Goal: Transaction & Acquisition: Purchase product/service

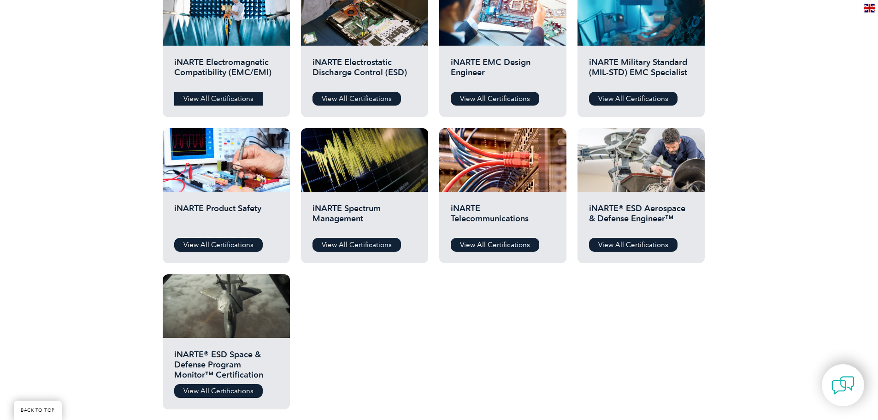
scroll to position [323, 0]
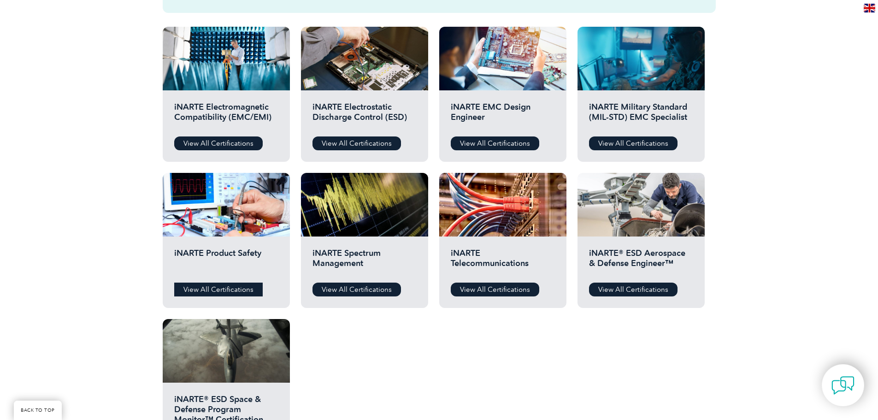
click at [233, 293] on link "View All Certifications" at bounding box center [218, 290] width 89 height 14
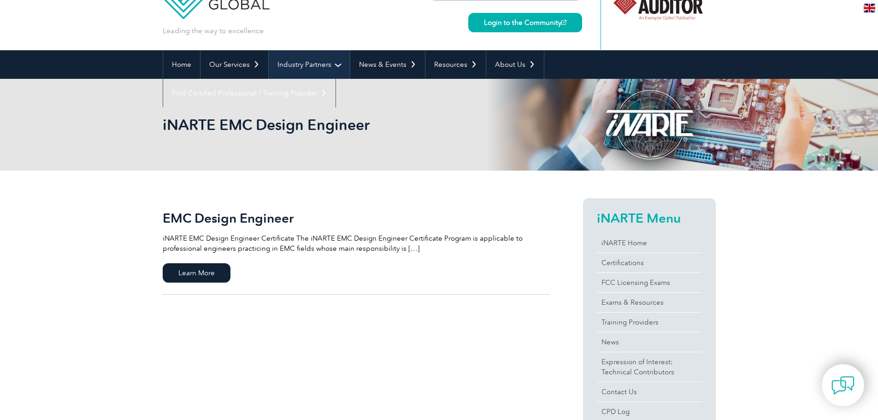
scroll to position [92, 0]
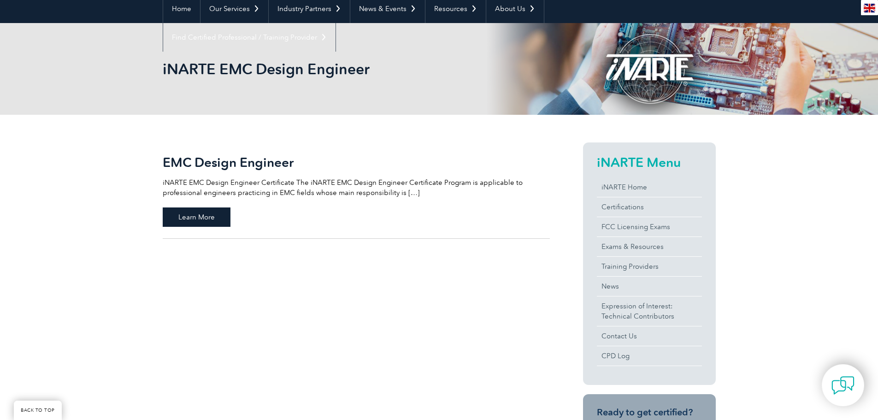
click at [213, 214] on span "Learn More" at bounding box center [197, 216] width 68 height 19
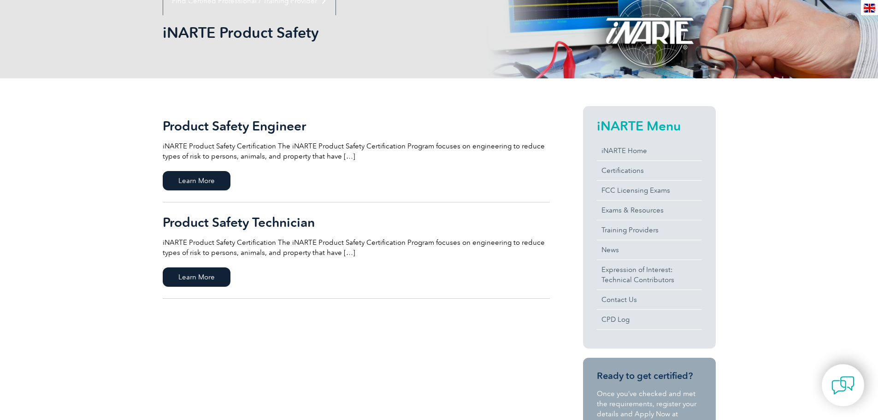
scroll to position [138, 0]
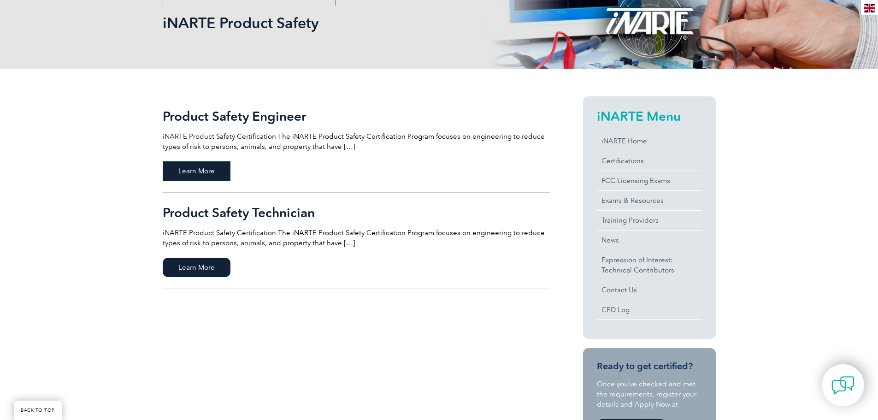
click at [208, 171] on span "Learn More" at bounding box center [197, 170] width 68 height 19
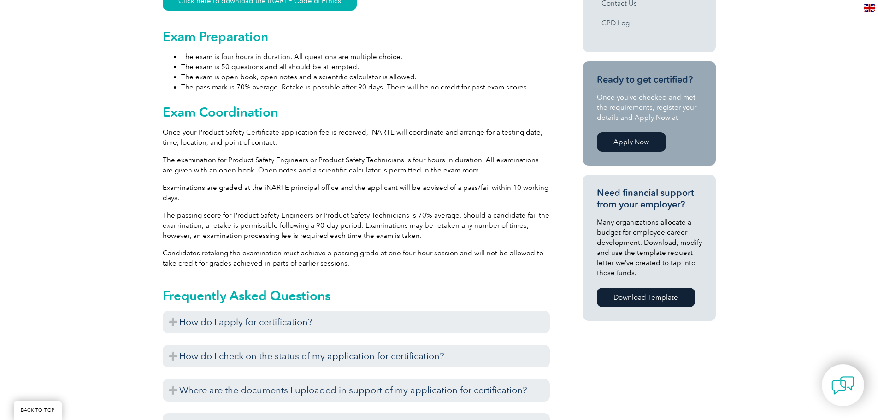
scroll to position [507, 0]
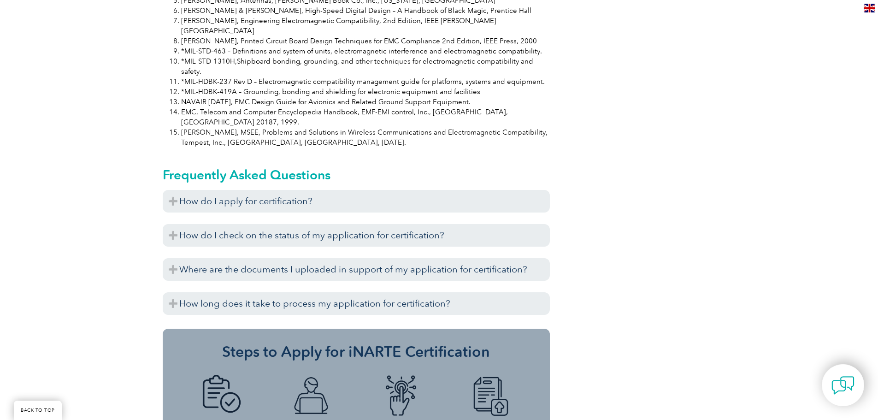
scroll to position [912, 0]
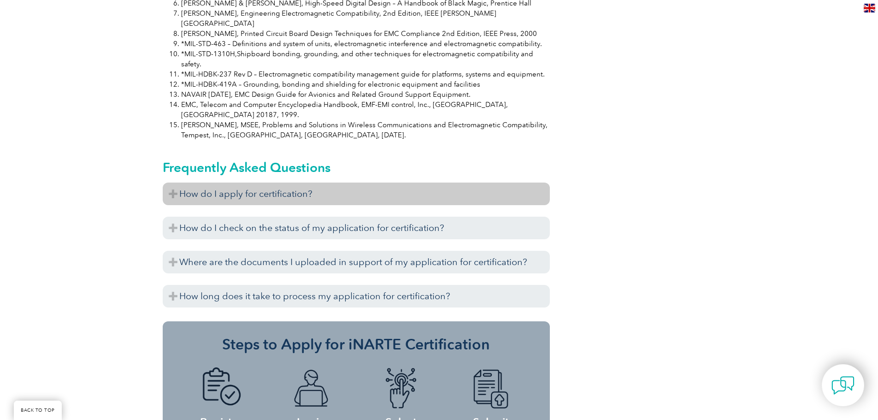
click at [165, 183] on h3 "How do I apply for certification?" at bounding box center [356, 194] width 387 height 23
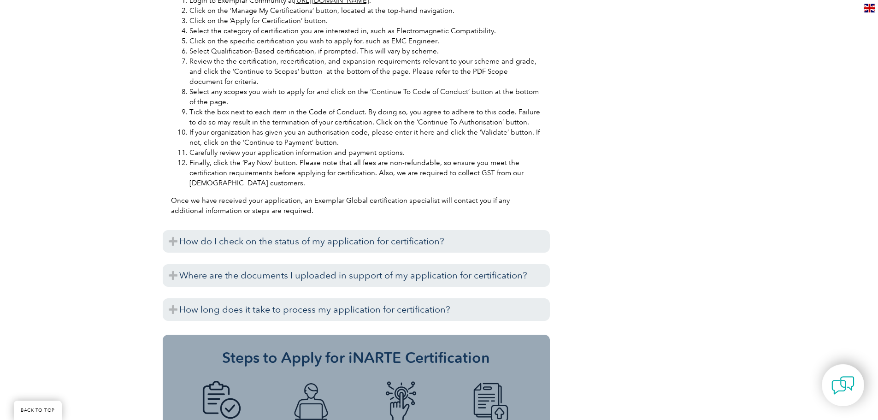
scroll to position [1281, 0]
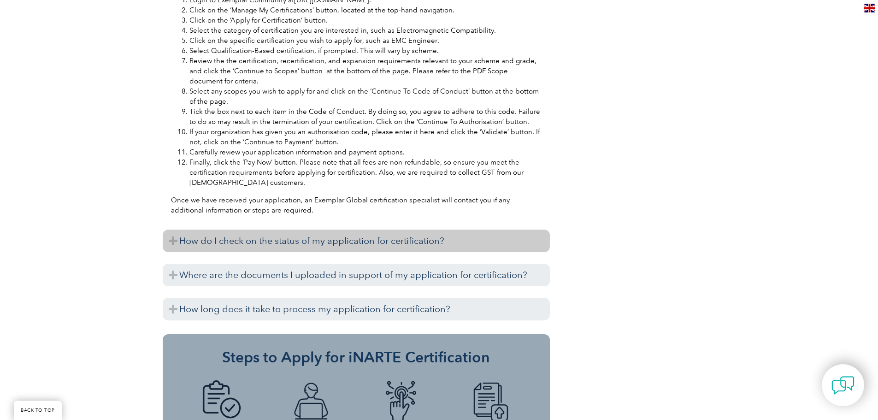
click at [175, 230] on h3 "How do I check on the status of my application for certification?" at bounding box center [356, 241] width 387 height 23
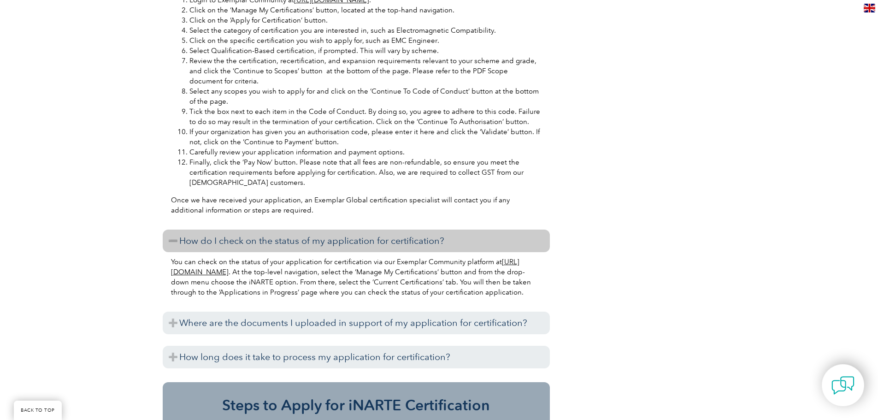
scroll to position [1373, 0]
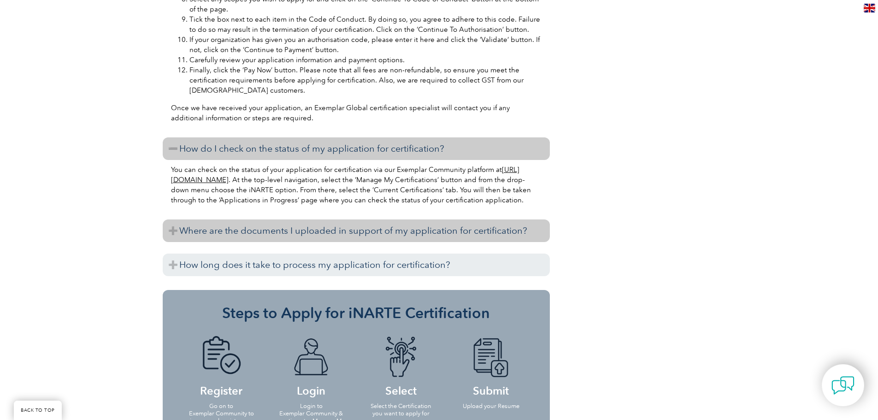
click at [175, 219] on h3 "Where are the documents I uploaded in support of my application for certificati…" at bounding box center [356, 230] width 387 height 23
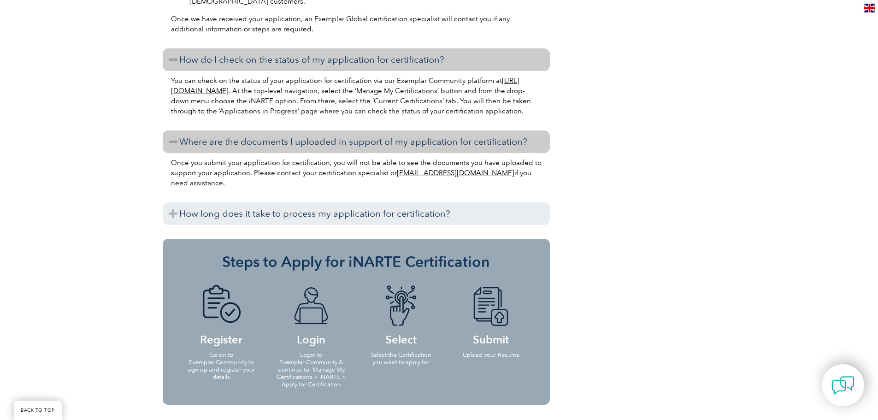
scroll to position [1465, 0]
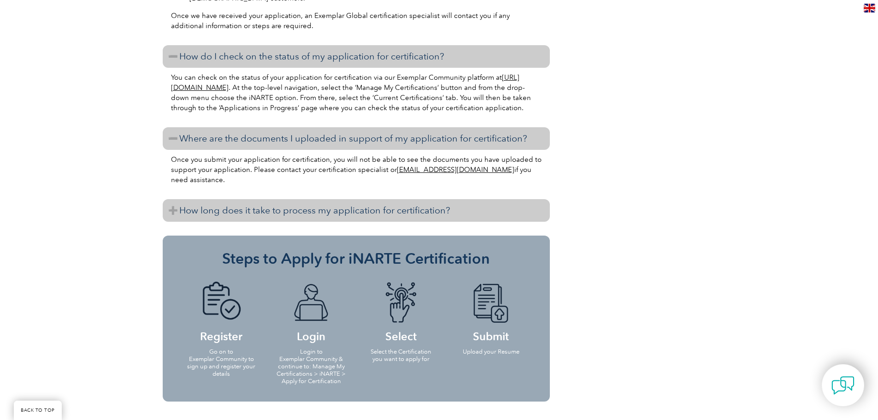
click at [166, 199] on h3 "How long does it take to process my application for certification?" at bounding box center [356, 210] width 387 height 23
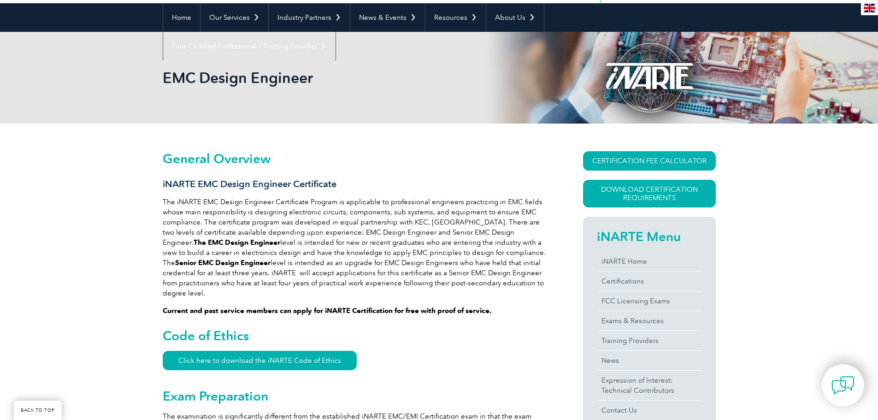
scroll to position [36, 0]
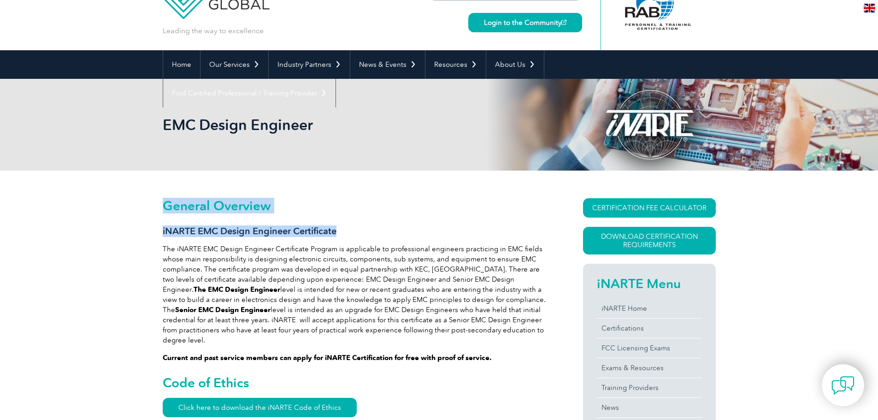
drag, startPoint x: 158, startPoint y: 230, endPoint x: 348, endPoint y: 231, distance: 189.5
click at [343, 232] on h3 "iNARTE EMC Design Engineer Certificate" at bounding box center [356, 231] width 387 height 12
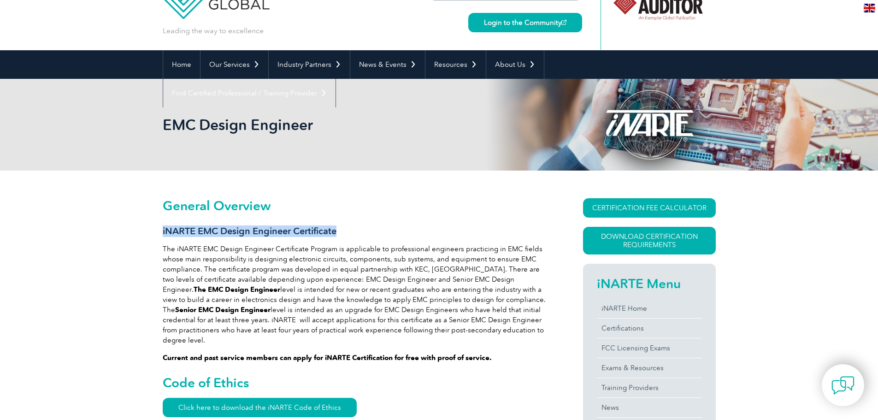
drag, startPoint x: 336, startPoint y: 233, endPoint x: 162, endPoint y: 231, distance: 173.8
click at [163, 231] on h3 "iNARTE EMC Design Engineer Certificate" at bounding box center [356, 231] width 387 height 12
copy h3 "iNARTE EMC Design Engineer Certificate"
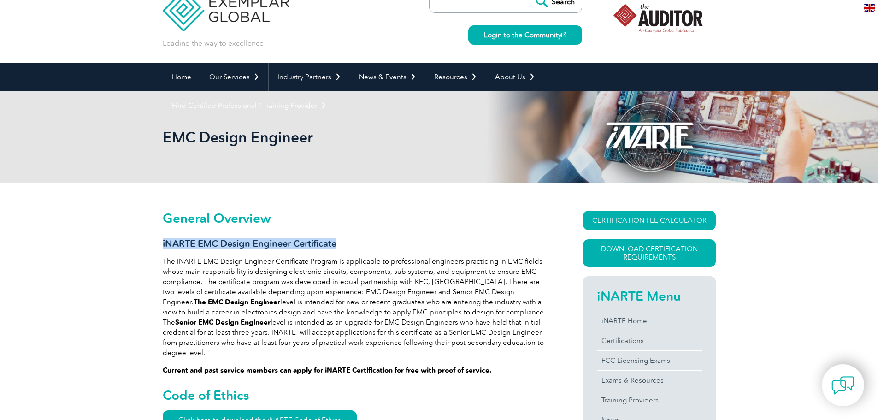
scroll to position [0, 0]
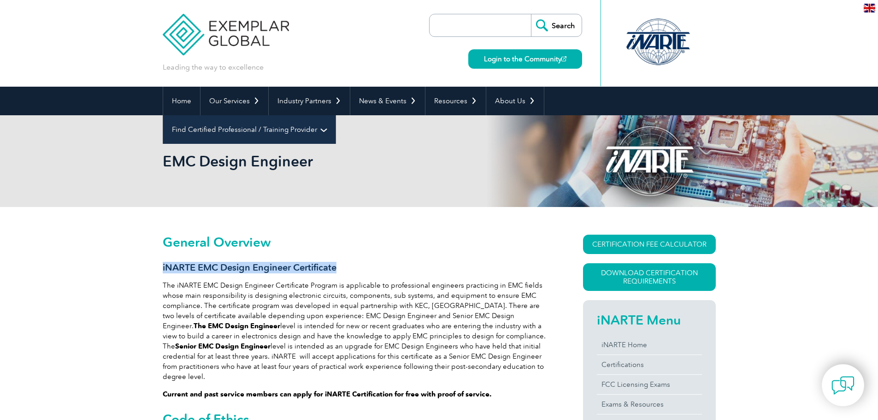
click at [336, 115] on link "Find Certified Professional / Training Provider" at bounding box center [249, 129] width 172 height 29
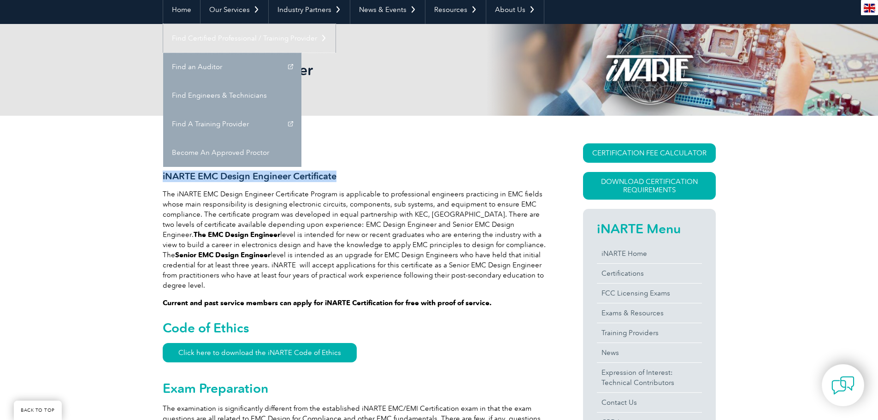
scroll to position [92, 0]
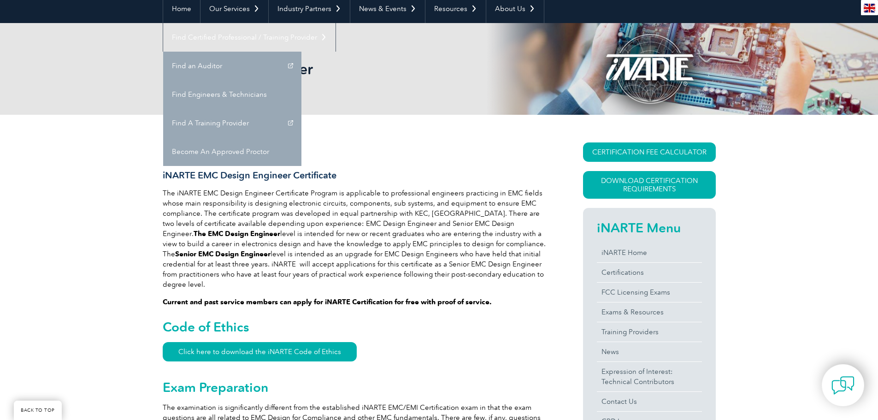
click at [421, 228] on p "The iNARTE EMC Design Engineer Certificate Program is applicable to professiona…" at bounding box center [356, 238] width 387 height 101
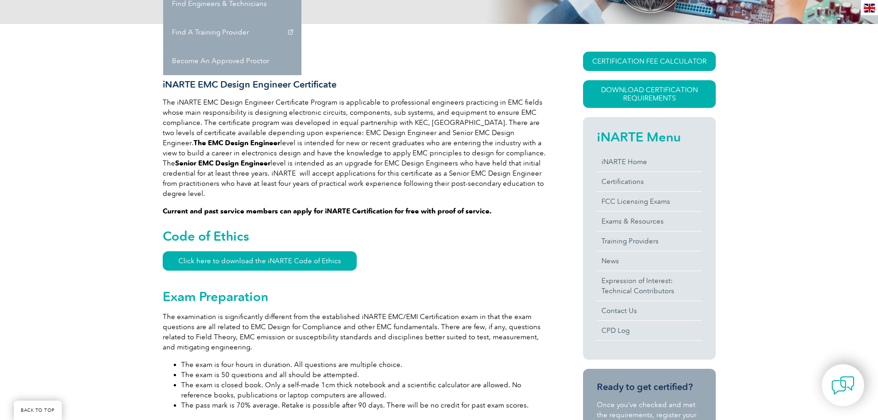
scroll to position [138, 0]
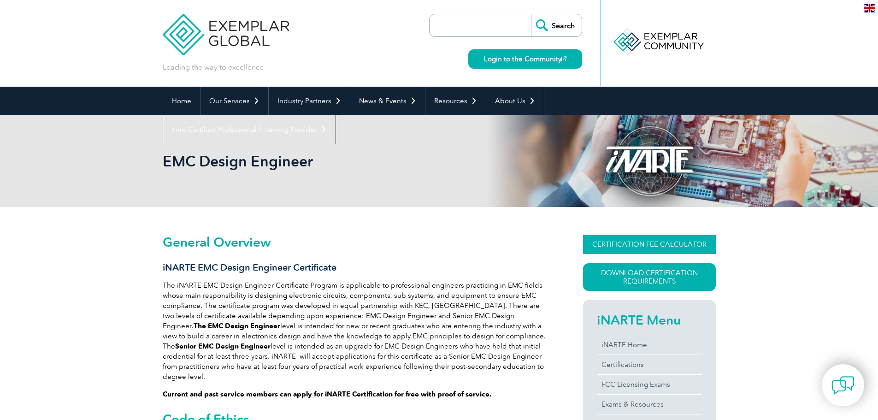
click at [635, 242] on link "CERTIFICATION FEE CALCULATOR" at bounding box center [649, 244] width 133 height 19
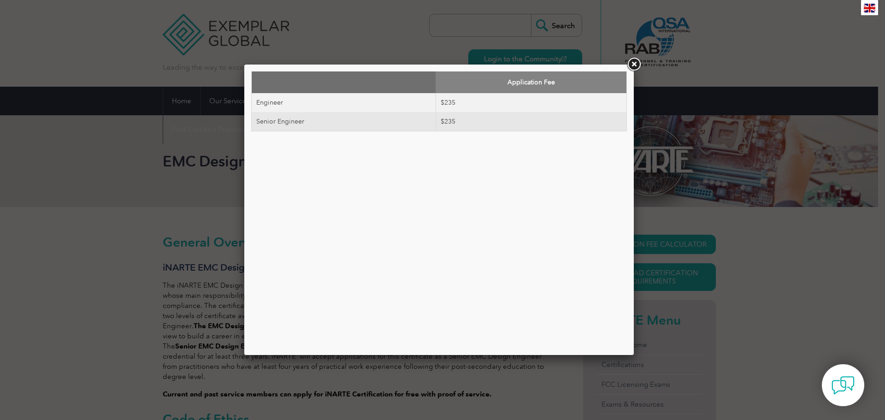
click at [639, 64] on link at bounding box center [634, 64] width 17 height 17
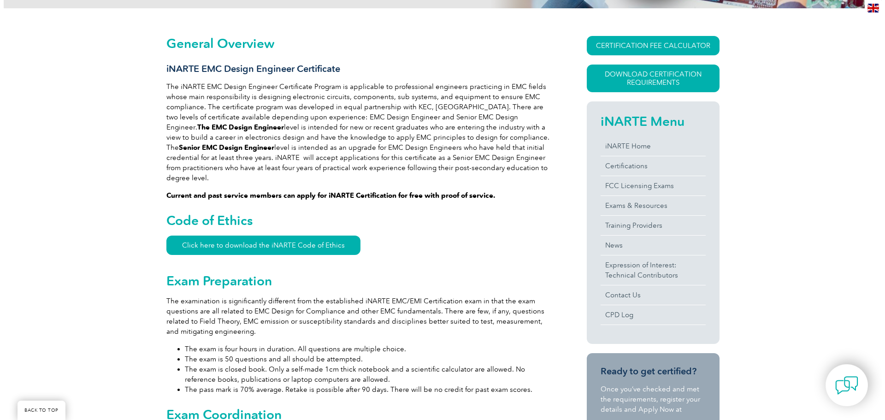
scroll to position [92, 0]
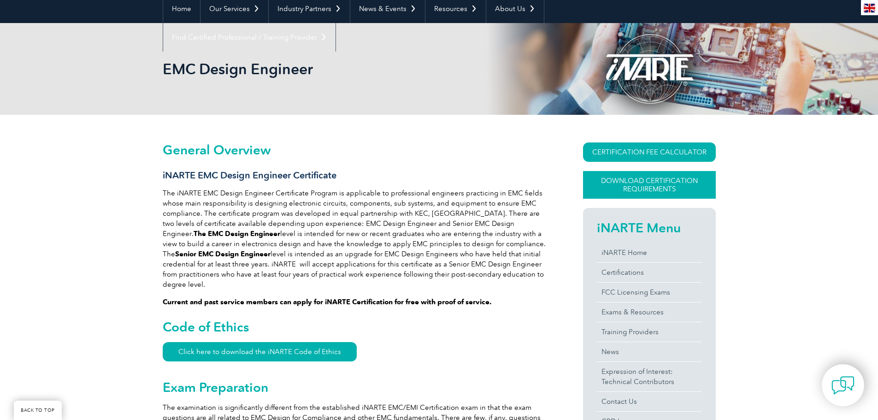
click at [629, 183] on link "Download Certification Requirements" at bounding box center [649, 185] width 133 height 28
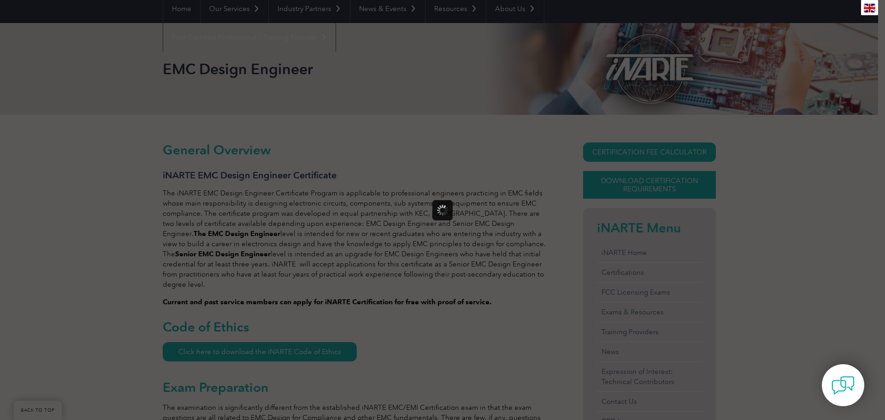
scroll to position [0, 0]
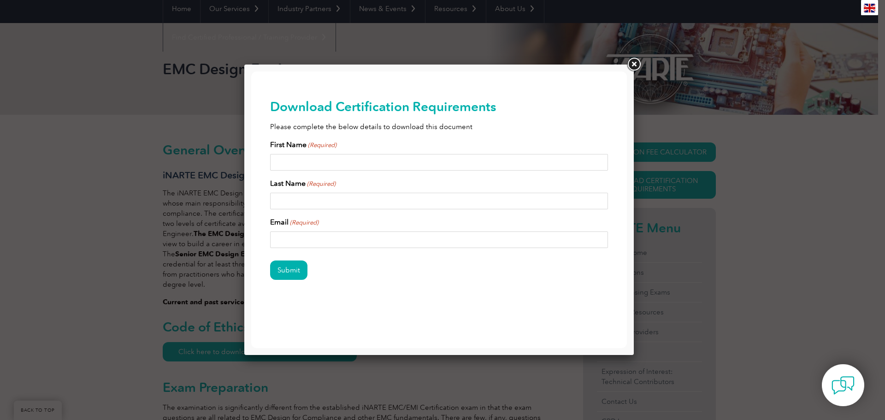
click at [307, 165] on input "First Name (Required)" at bounding box center [439, 162] width 338 height 17
type input "[PERSON_NAME]"
type input "R"
drag, startPoint x: 377, startPoint y: 239, endPoint x: 268, endPoint y: 239, distance: 109.3
click at [268, 239] on div "Download Certification Requirements Please complete the below details to downlo…" at bounding box center [439, 204] width 376 height 266
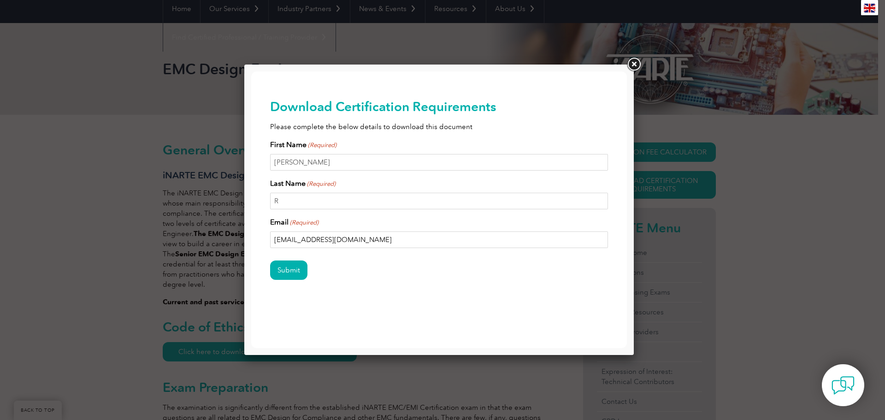
type input "[PERSON_NAME][EMAIL_ADDRESS][DOMAIN_NAME]"
click at [289, 272] on input "Submit" at bounding box center [288, 269] width 37 height 19
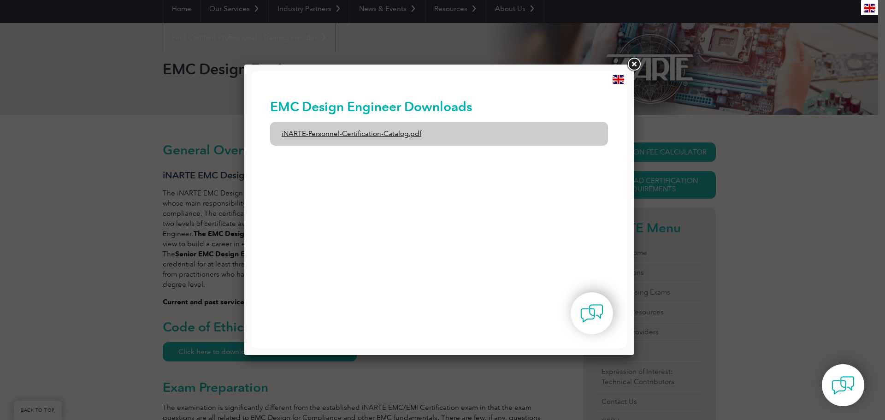
click at [349, 135] on link "iNARTE-Personnel-Certification-Catalog.pdf" at bounding box center [439, 134] width 338 height 24
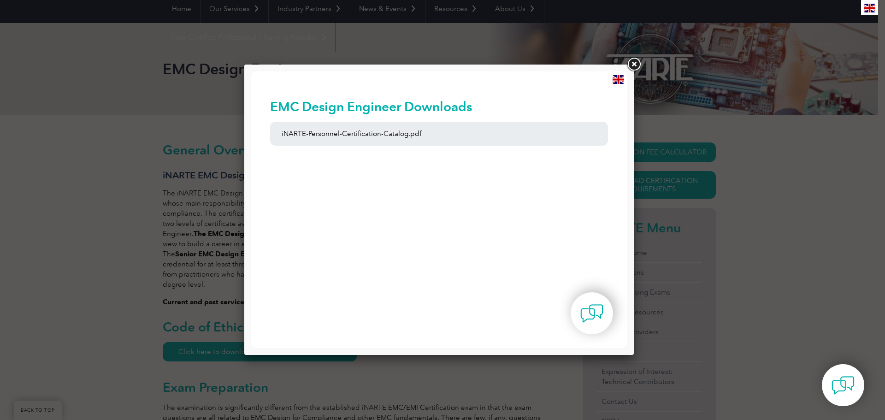
click at [634, 63] on link at bounding box center [634, 64] width 17 height 17
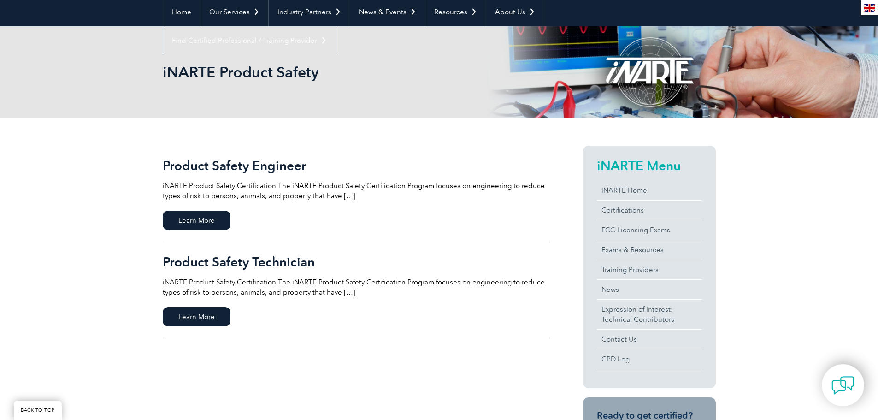
scroll to position [92, 0]
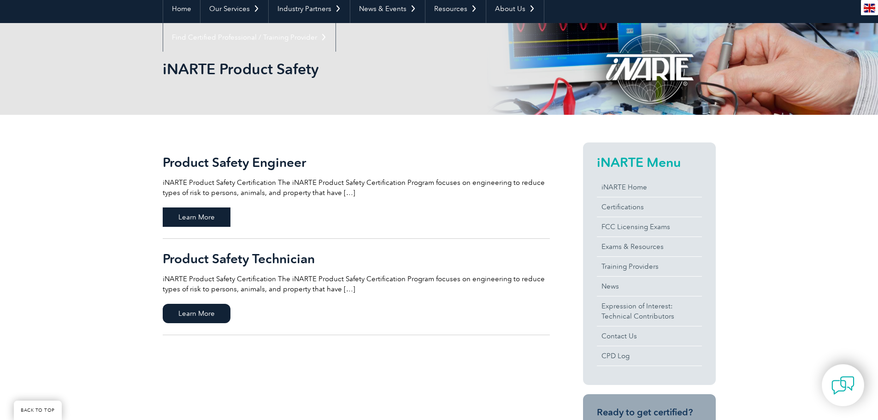
click at [205, 222] on span "Learn More" at bounding box center [197, 216] width 68 height 19
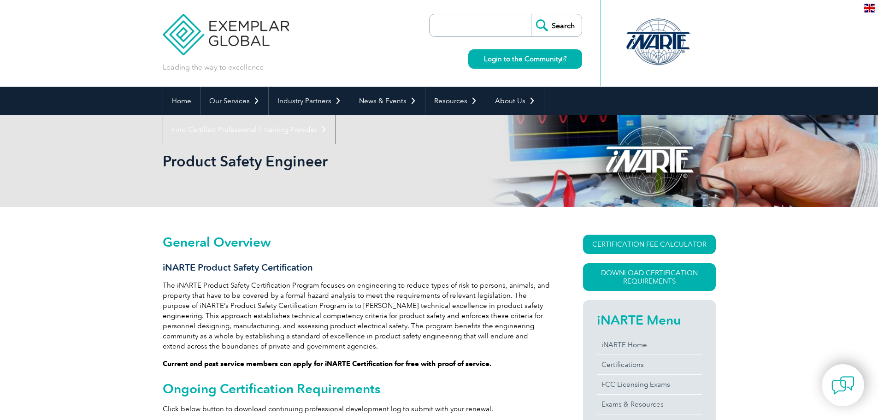
click at [626, 243] on link "CERTIFICATION FEE CALCULATOR" at bounding box center [649, 244] width 133 height 19
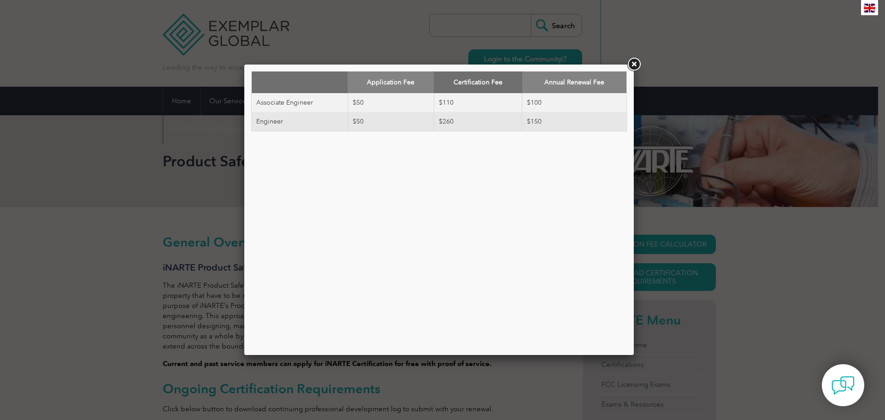
click at [632, 60] on link at bounding box center [634, 64] width 17 height 17
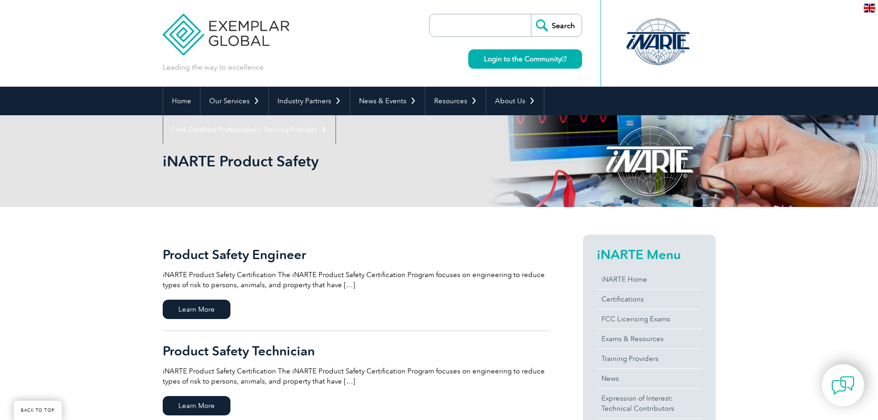
scroll to position [92, 0]
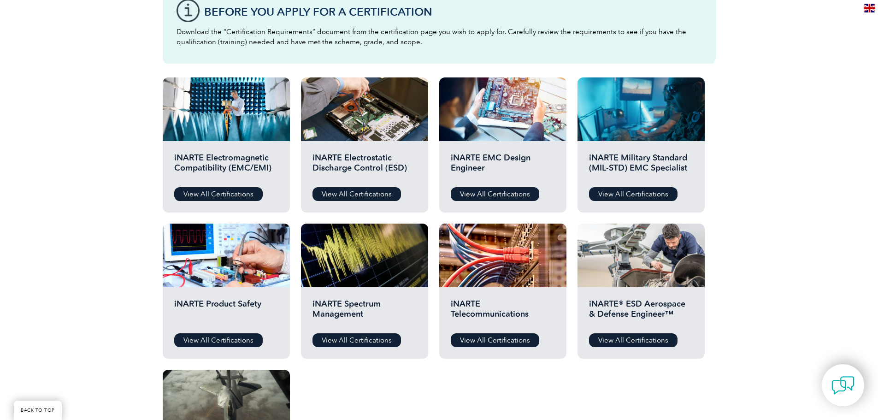
scroll to position [230, 0]
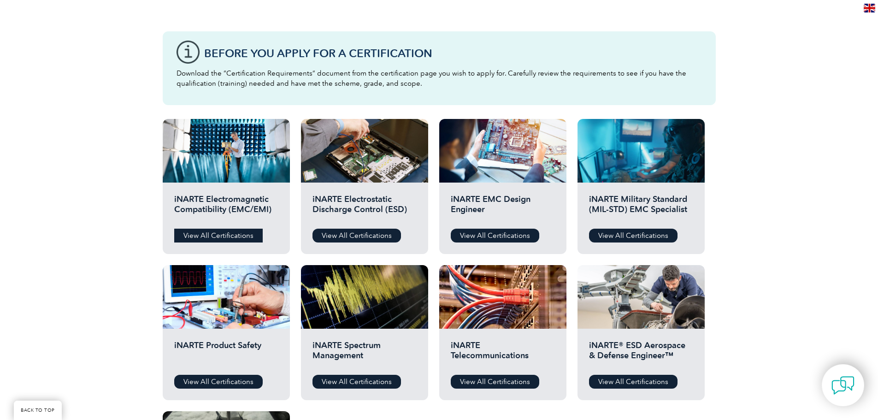
click at [246, 236] on link "View All Certifications" at bounding box center [218, 236] width 89 height 14
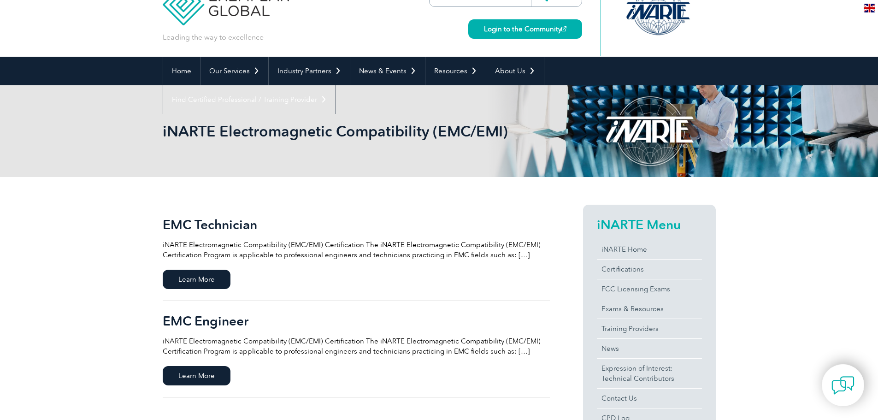
scroll to position [46, 0]
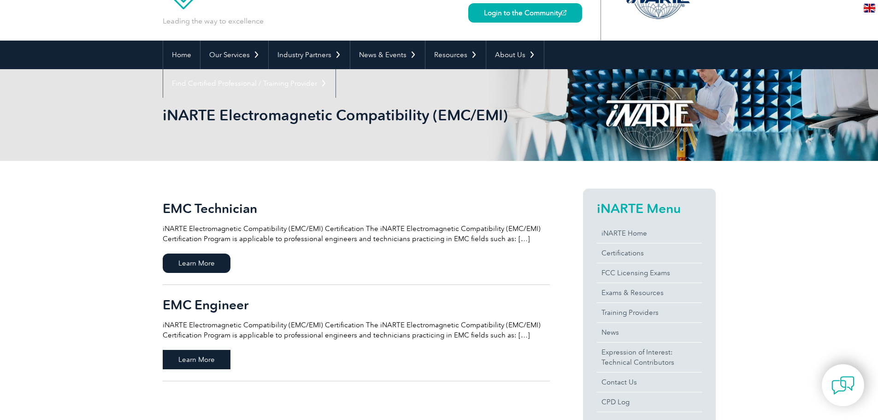
click at [193, 360] on span "Learn More" at bounding box center [197, 359] width 68 height 19
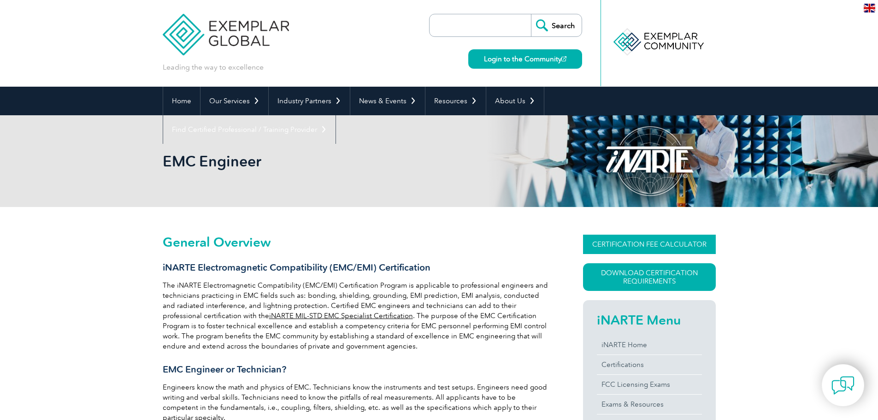
click at [654, 242] on link "CERTIFICATION FEE CALCULATOR" at bounding box center [649, 244] width 133 height 19
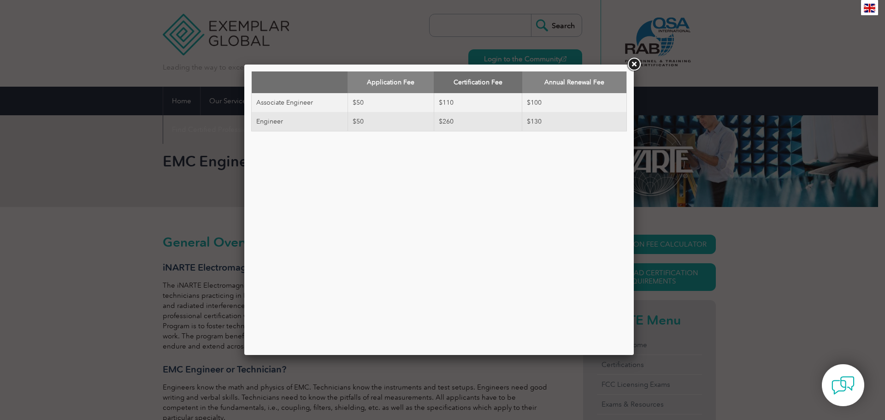
click at [635, 68] on link at bounding box center [634, 64] width 17 height 17
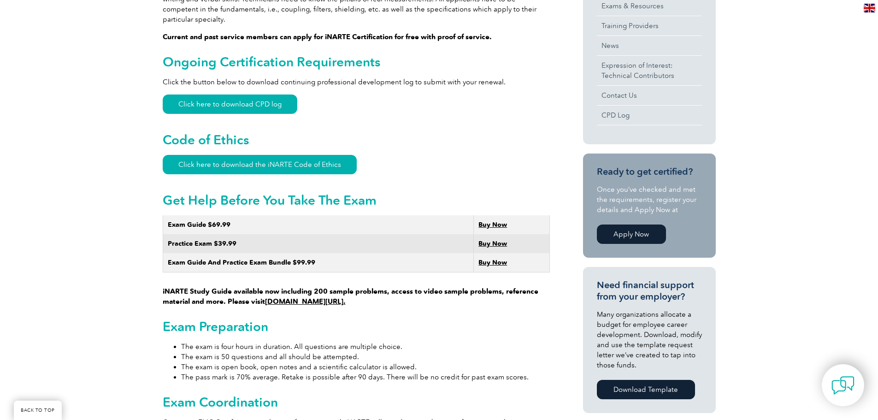
scroll to position [415, 0]
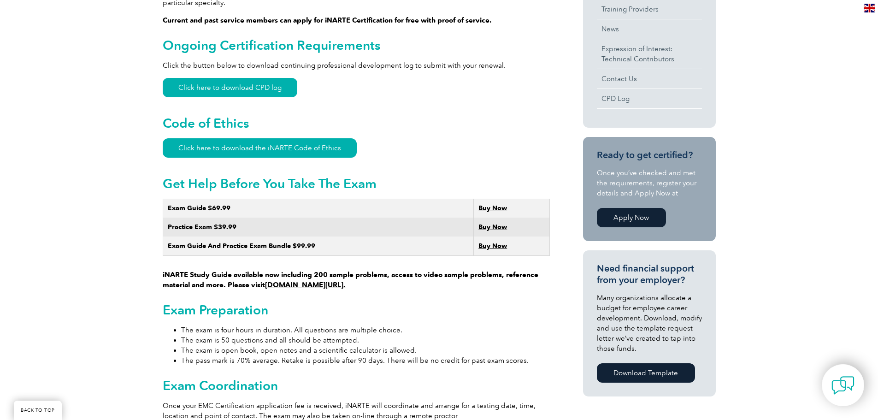
click at [489, 242] on strong "Buy Now" at bounding box center [492, 246] width 29 height 8
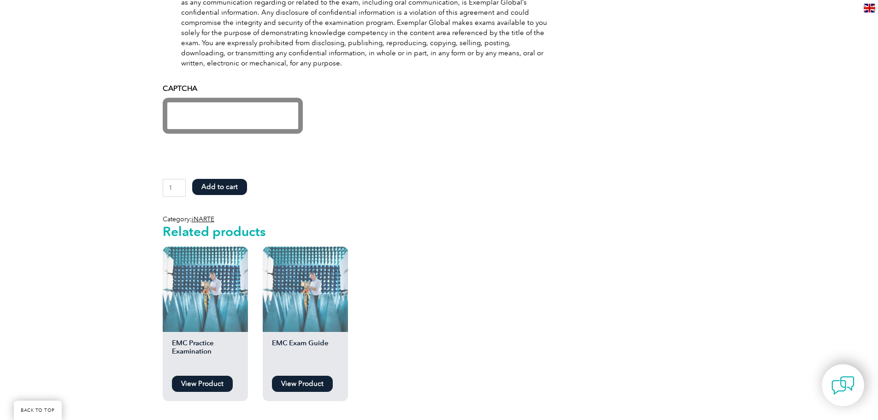
scroll to position [691, 0]
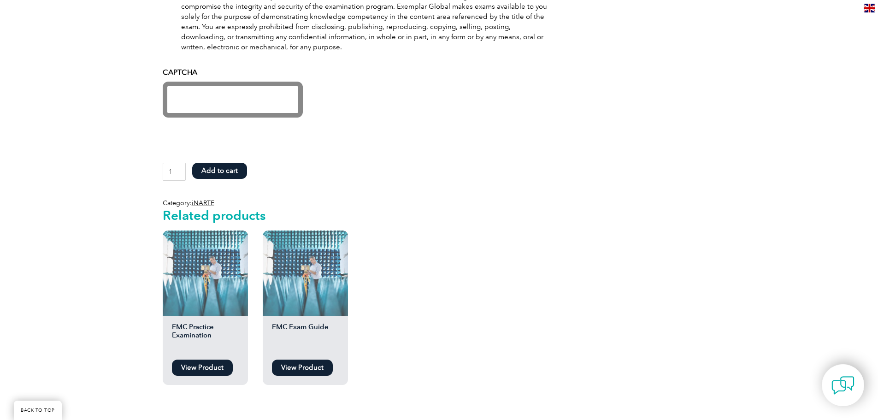
click at [317, 359] on li "EMC Exam Guide View Product" at bounding box center [305, 307] width 85 height 154
click at [314, 365] on link "View Product" at bounding box center [302, 368] width 61 height 16
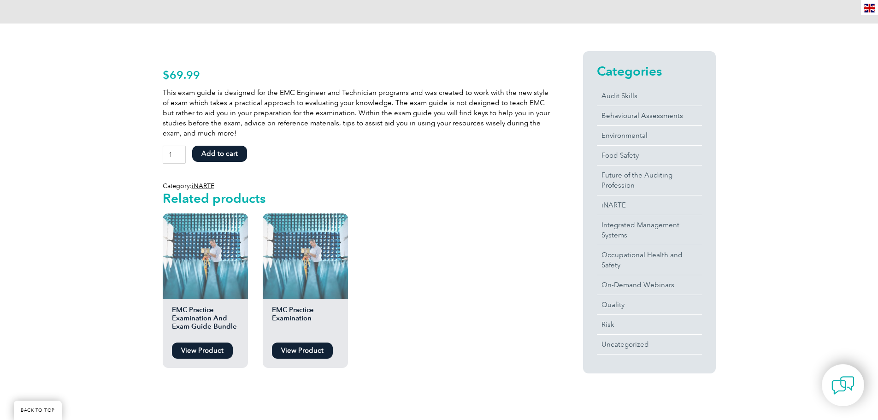
scroll to position [184, 0]
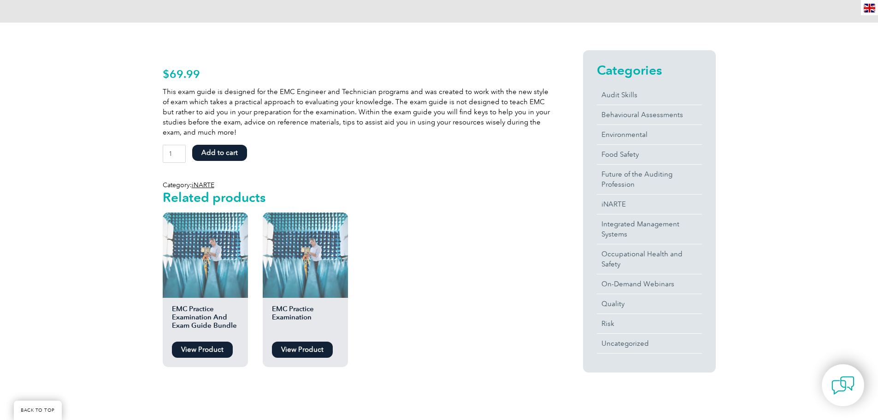
click at [207, 350] on link "View Product" at bounding box center [202, 350] width 61 height 16
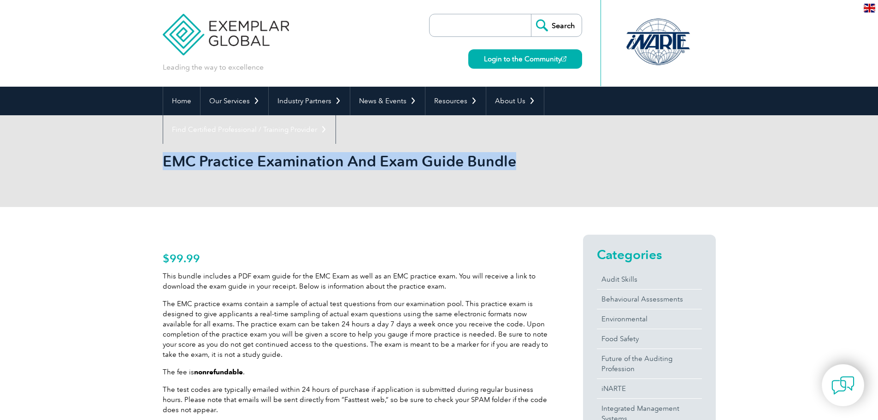
drag, startPoint x: 164, startPoint y: 168, endPoint x: 525, endPoint y: 165, distance: 361.0
click at [525, 165] on div "EMC Practice Examination And Exam Guide Bundle" at bounding box center [439, 161] width 553 height 92
copy h1 "EMC Practice Examination And Exam Guide Bundle"
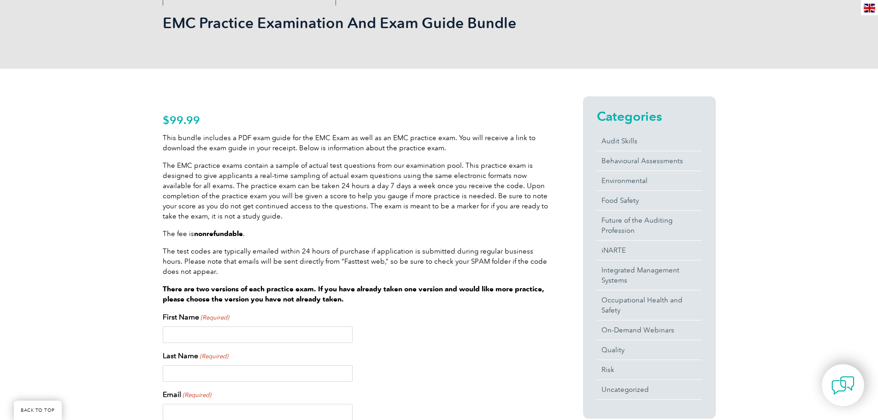
scroll to position [184, 0]
